Goal: Check status: Check status

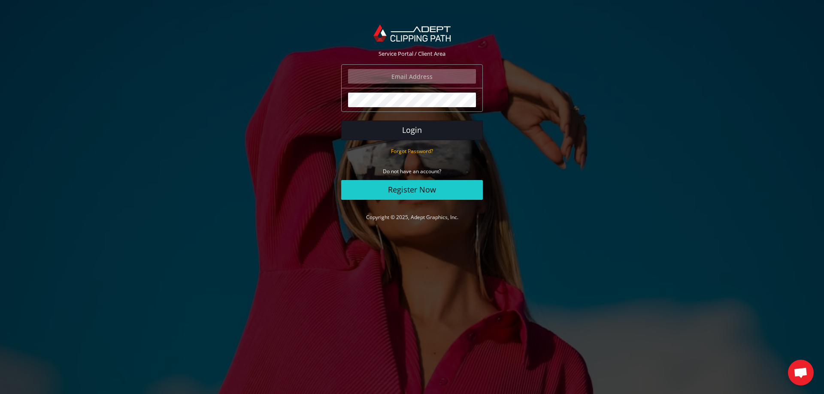
type input "[PERSON_NAME][EMAIL_ADDRESS][DOMAIN_NAME]"
click at [426, 129] on button "Login" at bounding box center [412, 131] width 142 height 20
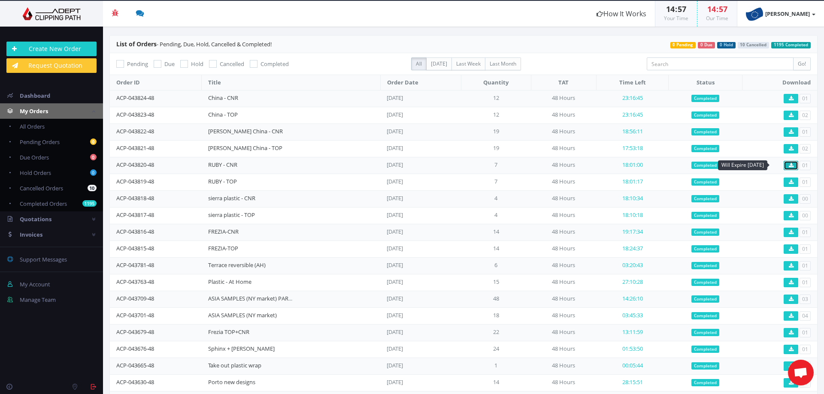
click at [785, 169] on link at bounding box center [790, 165] width 15 height 9
click at [580, 56] on section "List of Orders - Pending, Due, Hold, Cancelled & Completed! 1195 Completed 10 C…" at bounding box center [463, 242] width 708 height 415
